Goal: Information Seeking & Learning: Find specific fact

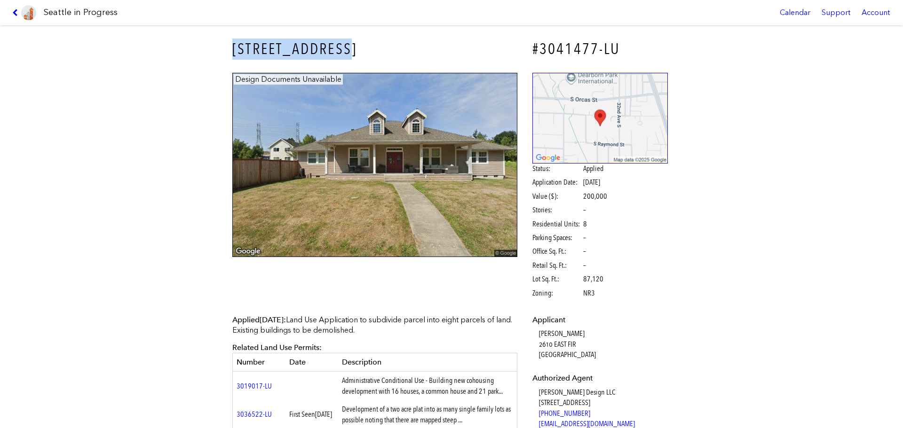
drag, startPoint x: 221, startPoint y: 41, endPoint x: 372, endPoint y: 63, distance: 152.5
click at [372, 63] on div "5924 30TH AVE S #3041477-LU Design Documents Unavailable Status: Applied Applic…" at bounding box center [451, 226] width 903 height 403
copy h3 "5924 30TH AVE S"
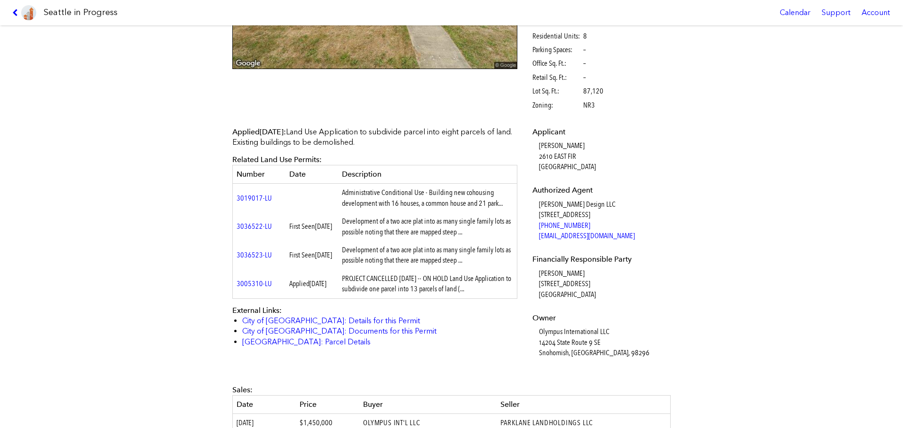
scroll to position [329, 0]
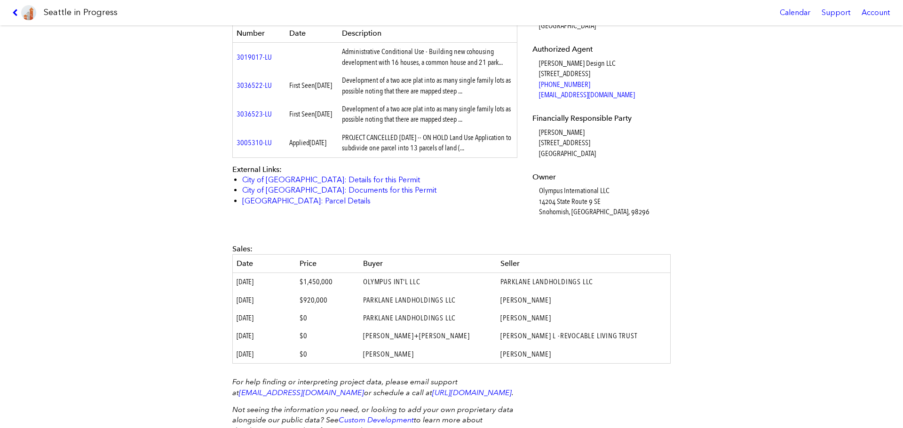
click at [539, 195] on dd "Olympus International LLC 14204 State Route 9 SE Snohomish, WA, 98296" at bounding box center [603, 201] width 129 height 31
copy dd "Olympus International LLC"
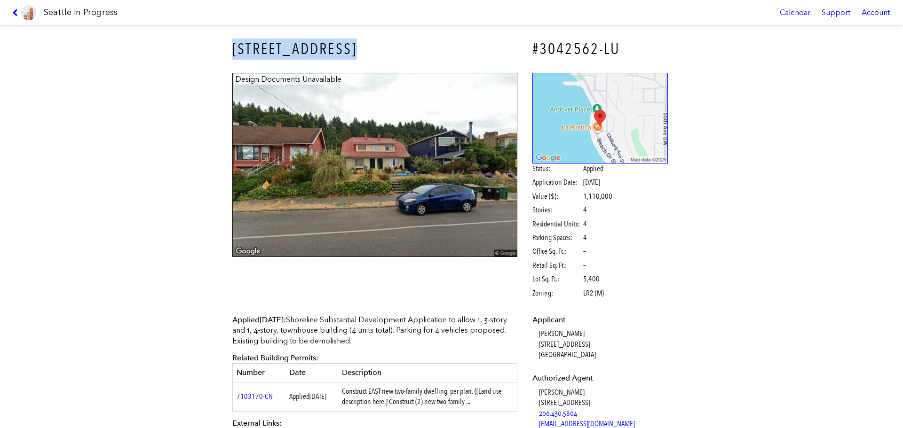
drag, startPoint x: 228, startPoint y: 39, endPoint x: 365, endPoint y: 51, distance: 136.8
click at [365, 51] on h3 "[STREET_ADDRESS]" at bounding box center [374, 49] width 285 height 21
copy h3 "4024 BEACH DR SW"
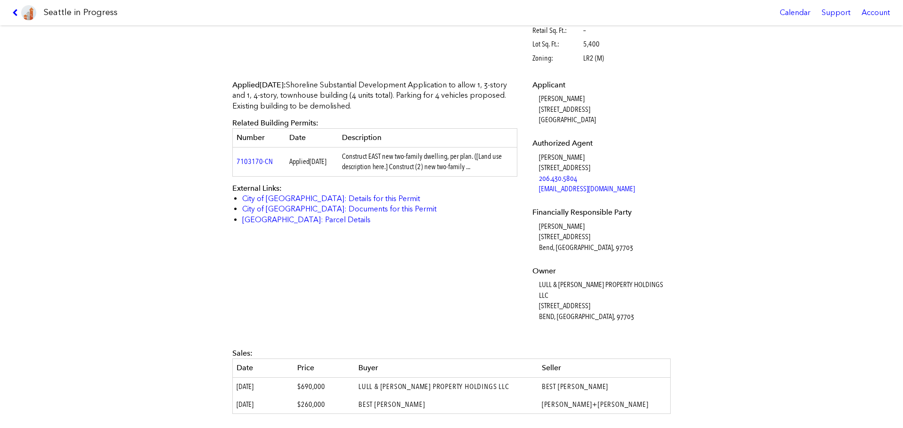
scroll to position [282, 0]
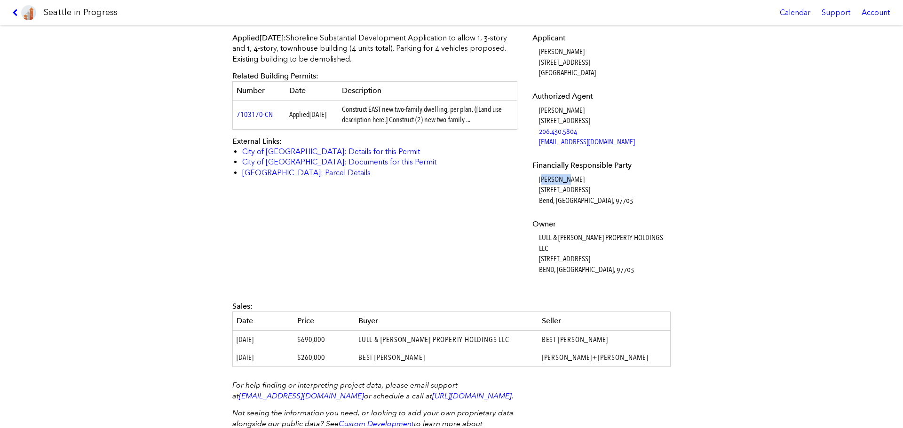
drag, startPoint x: 537, startPoint y: 180, endPoint x: 567, endPoint y: 180, distance: 29.6
click at [567, 180] on dd "Carl Lull 2952 NW Terra Meadow Dr Bend, OR, 97703" at bounding box center [603, 189] width 129 height 31
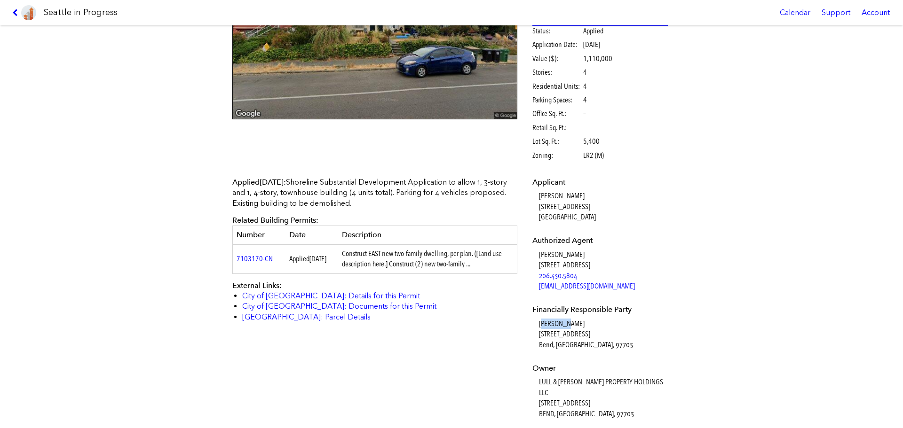
scroll to position [235, 0]
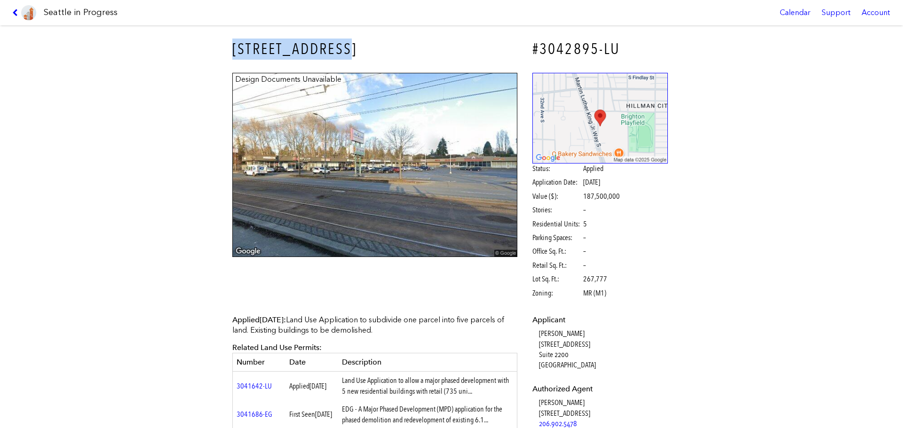
drag, startPoint x: 203, startPoint y: 43, endPoint x: 342, endPoint y: 46, distance: 139.2
click at [342, 46] on div "5900 37TH AVE S #3042895-LU Design Documents Unavailable Status: Applied Applic…" at bounding box center [451, 226] width 903 height 403
copy h3 "5900 37TH AVE S"
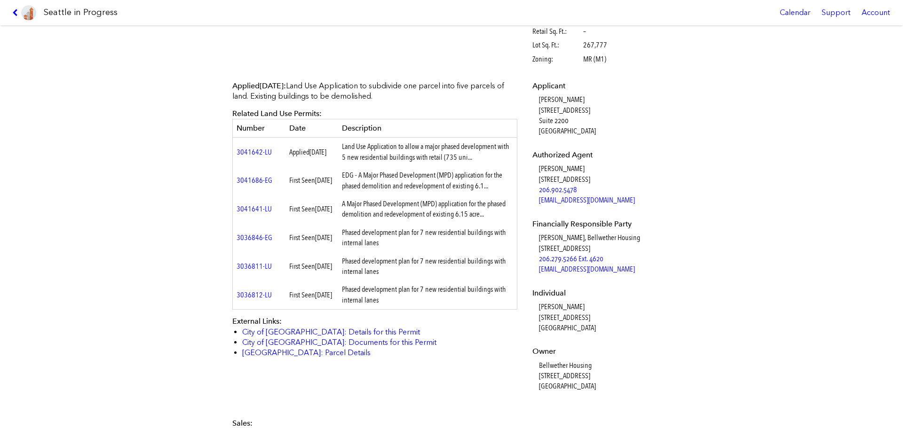
scroll to position [235, 0]
click at [305, 336] on link "City of [GEOGRAPHIC_DATA]: Details for this Permit" at bounding box center [331, 331] width 178 height 9
click at [87, 94] on div "5900 37TH AVE S #3042895-LU Design Documents Unavailable Status: Applied Applic…" at bounding box center [451, 226] width 903 height 403
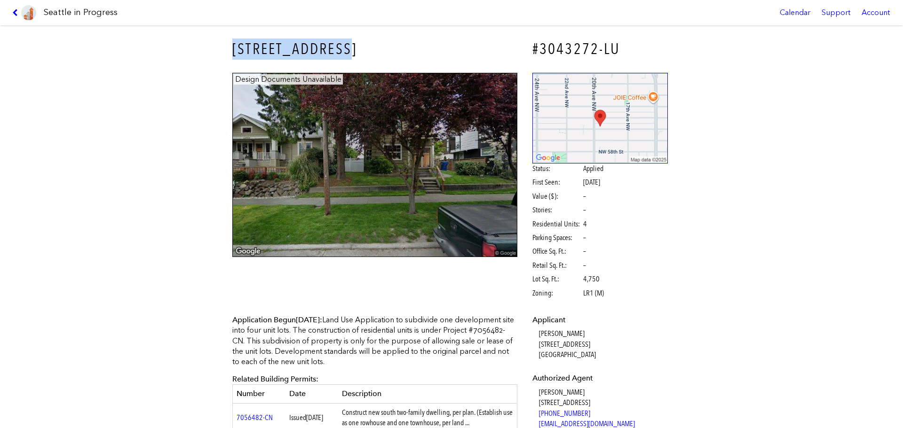
drag, startPoint x: 227, startPoint y: 43, endPoint x: 363, endPoint y: 50, distance: 137.0
click at [363, 50] on div "[STREET_ADDRESS]" at bounding box center [375, 49] width 298 height 34
copy h3 "[STREET_ADDRESS]"
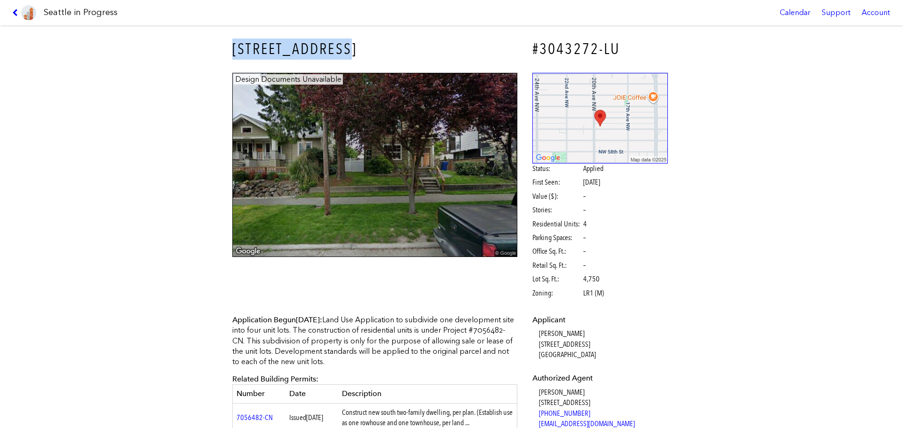
copy h3 "[STREET_ADDRESS]"
